Goal: Information Seeking & Learning: Learn about a topic

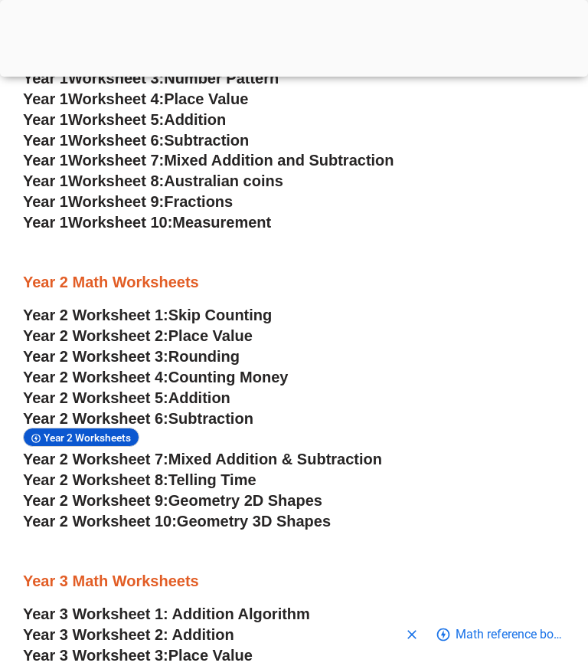
scroll to position [1475, 0]
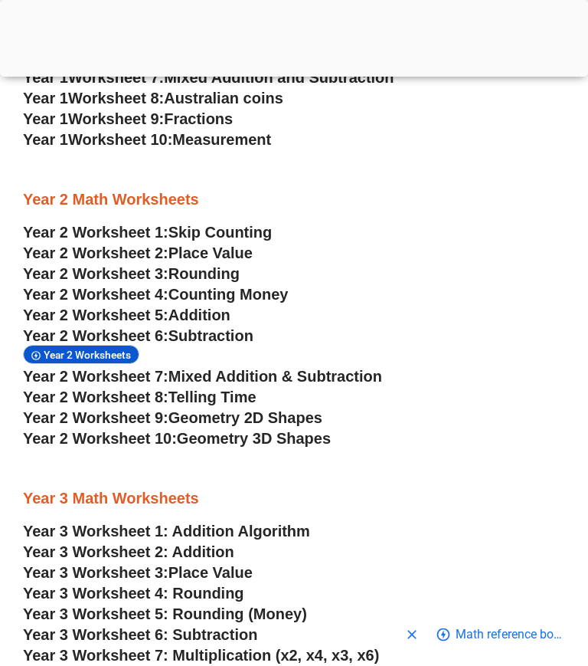
click at [212, 231] on span "Skip Counting" at bounding box center [221, 232] width 104 height 17
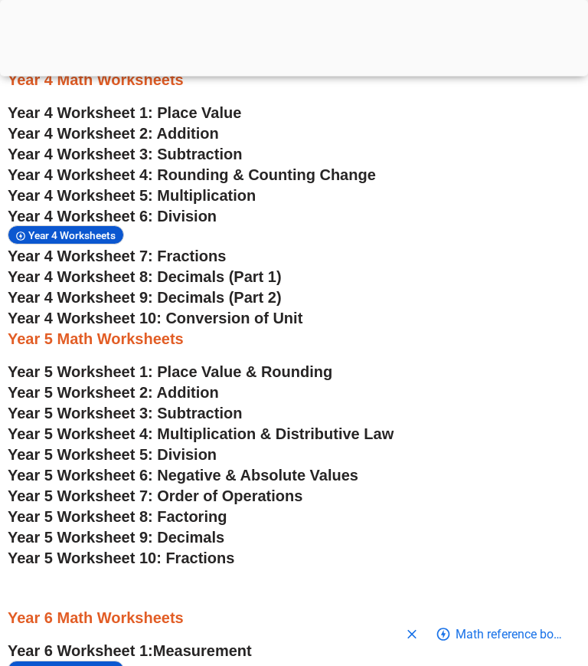
scroll to position [2435, 0]
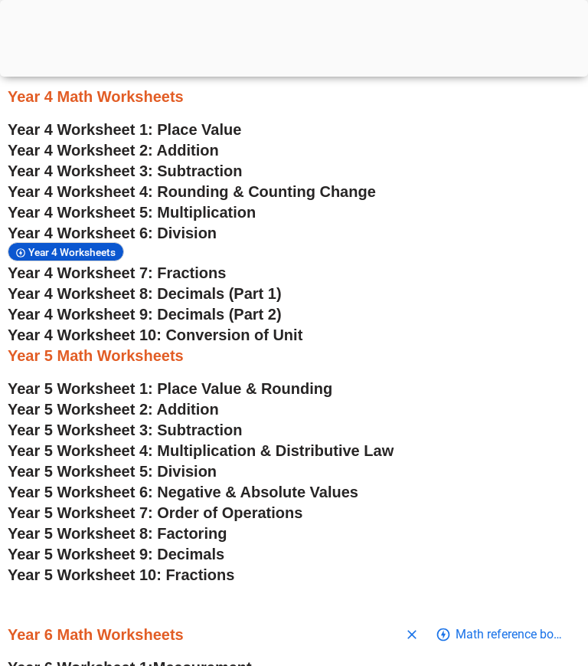
click at [215, 337] on span "Year 4 Worksheet 10: Conversion of Unit" at bounding box center [155, 334] width 295 height 17
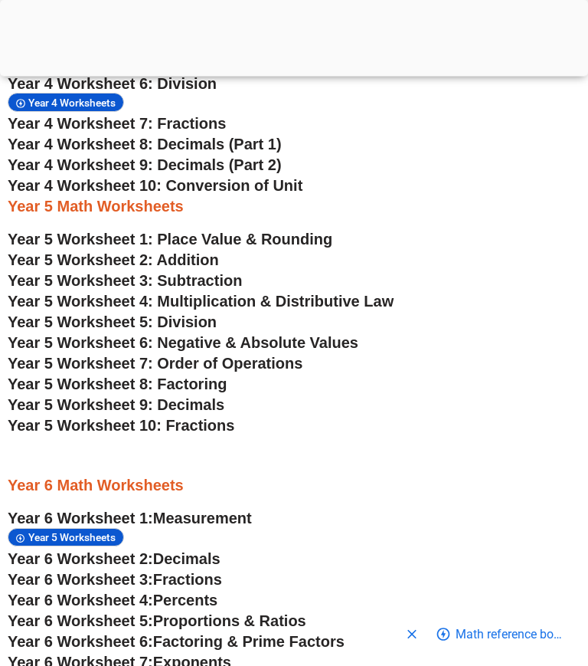
scroll to position [2587, 0]
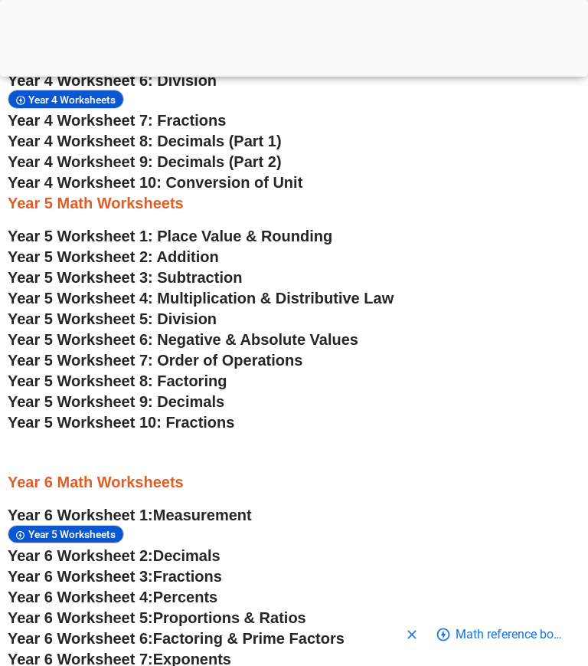
click at [257, 344] on span "Year 5 Worksheet 6: Negative & Absolute Values" at bounding box center [183, 339] width 351 height 17
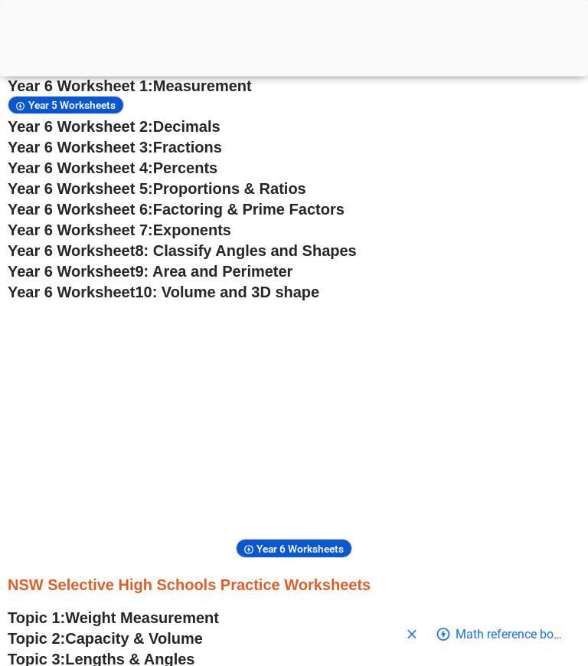
scroll to position [3016, 0]
click at [208, 300] on span "10: Volume and 3D shape" at bounding box center [227, 291] width 185 height 17
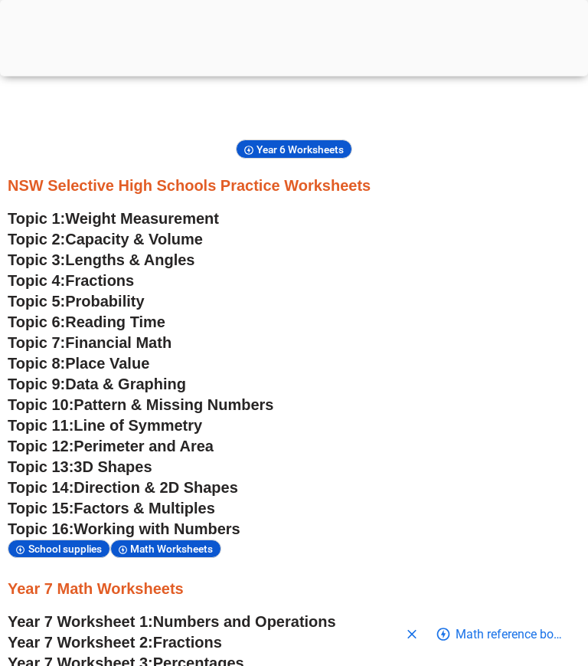
scroll to position [3415, 0]
click at [98, 221] on span "Weight Measurement" at bounding box center [142, 218] width 154 height 17
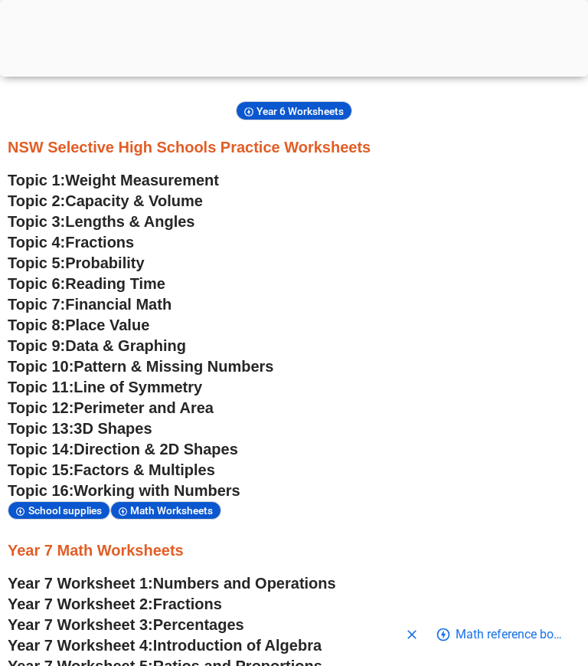
click at [103, 457] on span "Direction & 2D Shapes" at bounding box center [156, 448] width 165 height 17
click at [113, 437] on span "3D Shapes" at bounding box center [113, 428] width 78 height 17
click at [136, 478] on span "Factors & Multiples" at bounding box center [144, 469] width 141 height 17
click at [288, 117] on span "Year 6 Worksheets" at bounding box center [303, 111] width 92 height 12
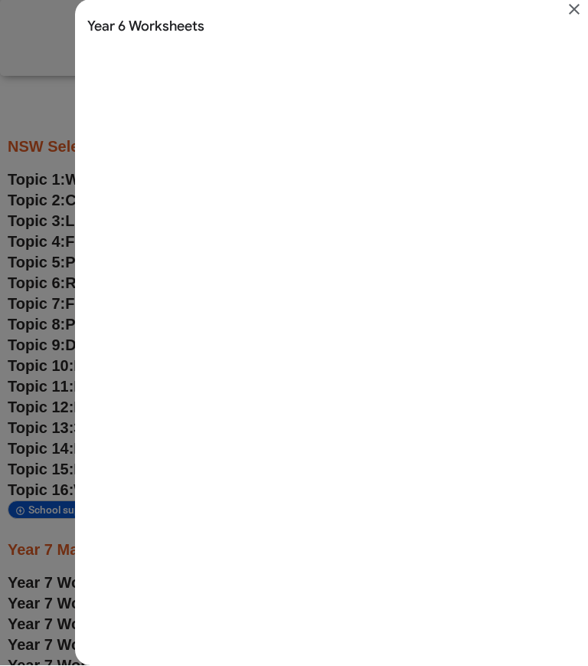
scroll to position [0, 0]
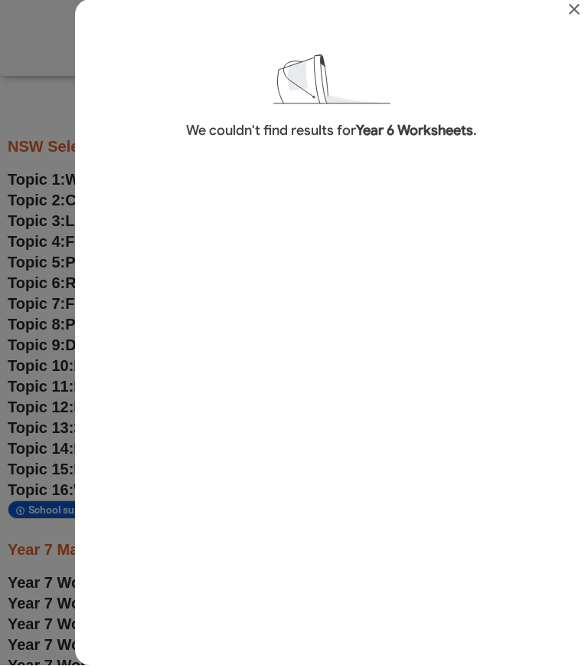
click at [569, 16] on icon "Close" at bounding box center [574, 10] width 18 height 18
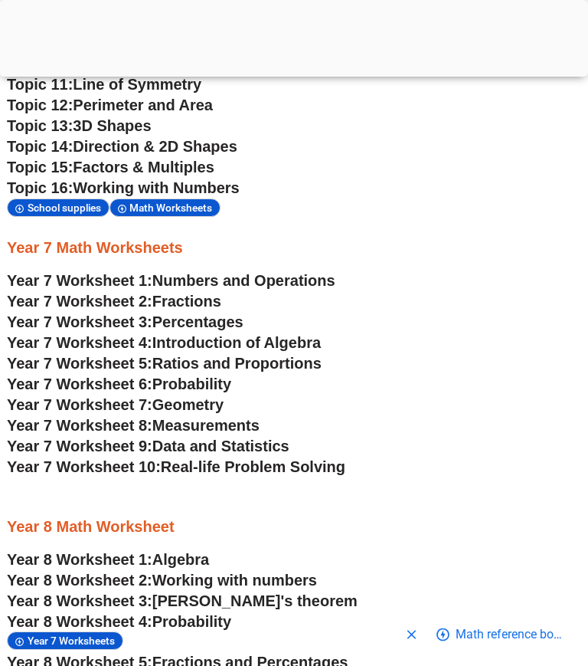
scroll to position [3756, 1]
click at [218, 475] on span "Real-life Problem Solving" at bounding box center [253, 466] width 185 height 17
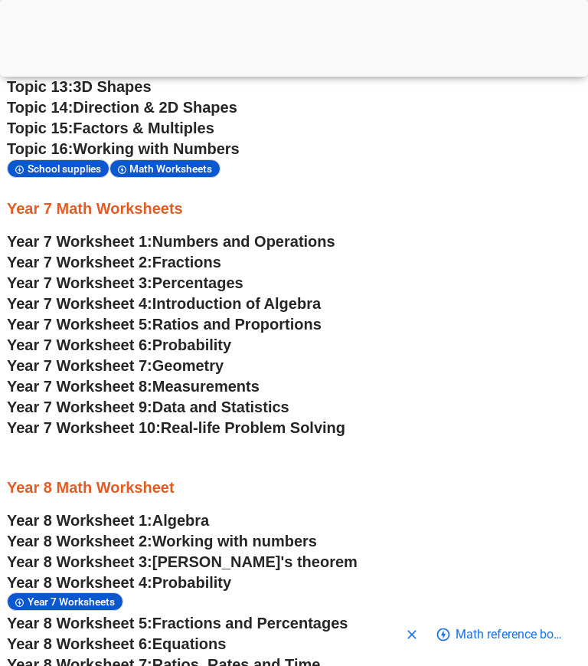
click at [198, 291] on span "Percentages" at bounding box center [197, 282] width 91 height 17
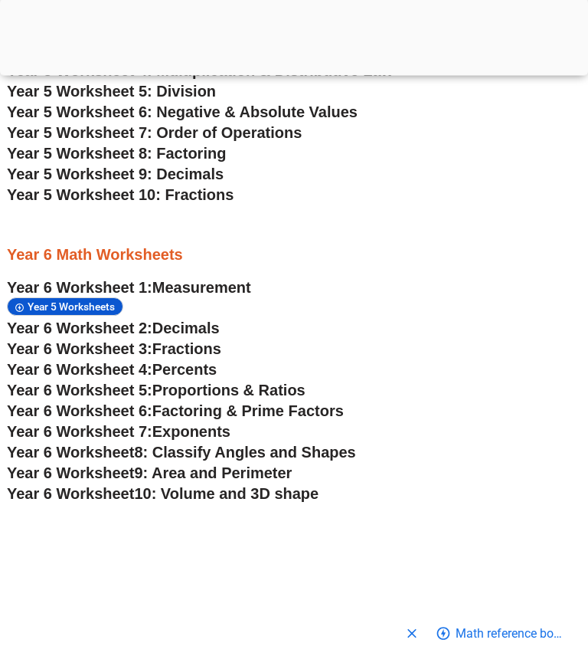
scroll to position [2924, 1]
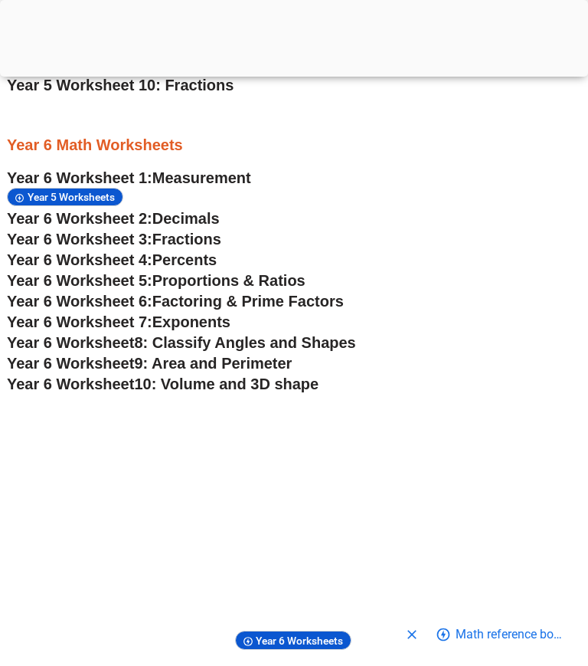
click at [179, 348] on span "8: Classify Angles and Shapes" at bounding box center [244, 342] width 221 height 17
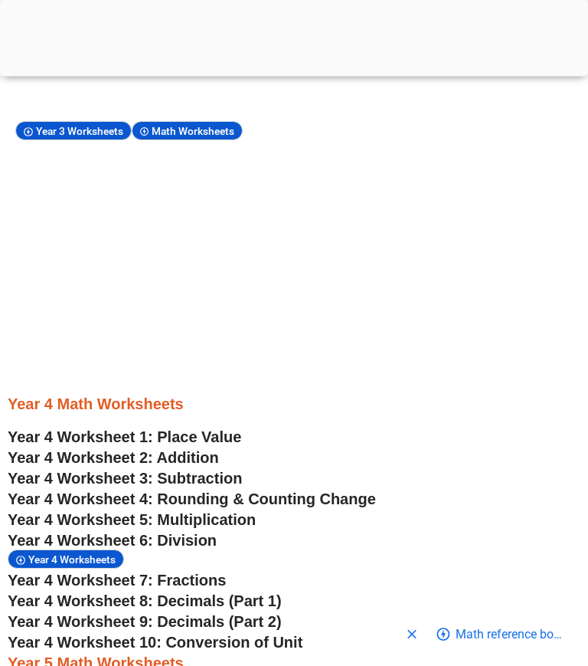
scroll to position [2127, 0]
click at [192, 588] on span "Year 4 Worksheet 7: Fractions" at bounding box center [117, 579] width 218 height 17
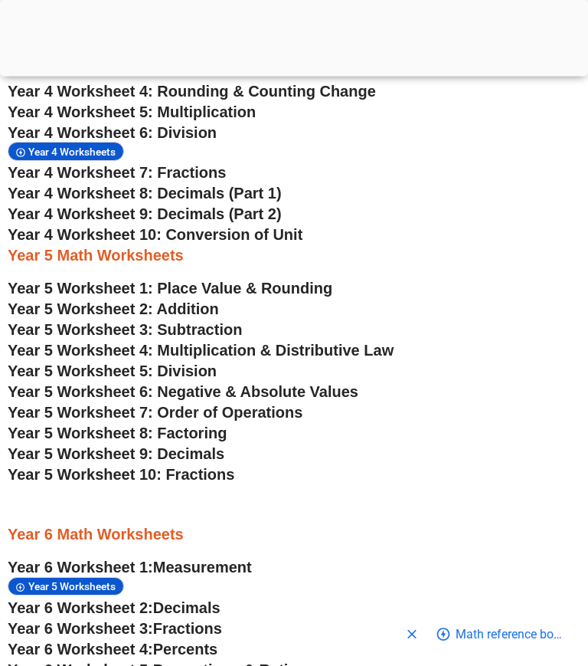
scroll to position [2535, 0]
click at [262, 357] on span "Year 5 Worksheet 4: Multiplication & Distributive Law" at bounding box center [201, 350] width 386 height 17
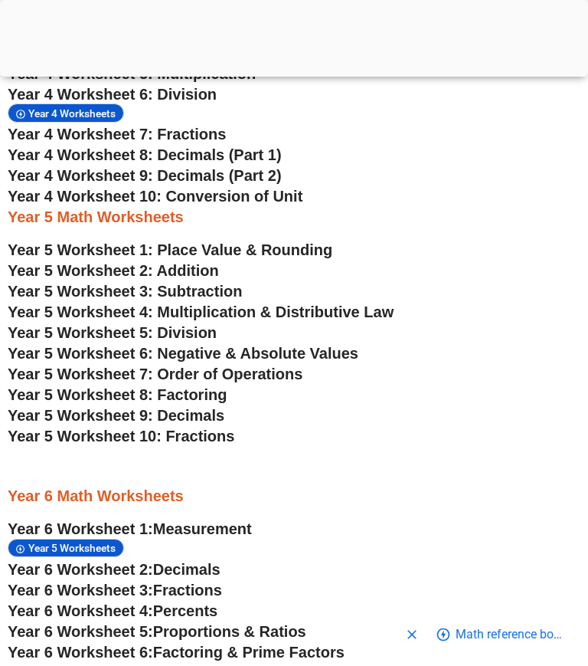
click at [205, 314] on span "Year 5 Worksheet 4: Multiplication & Distributive Law" at bounding box center [201, 311] width 386 height 17
